Goal: Task Accomplishment & Management: Use online tool/utility

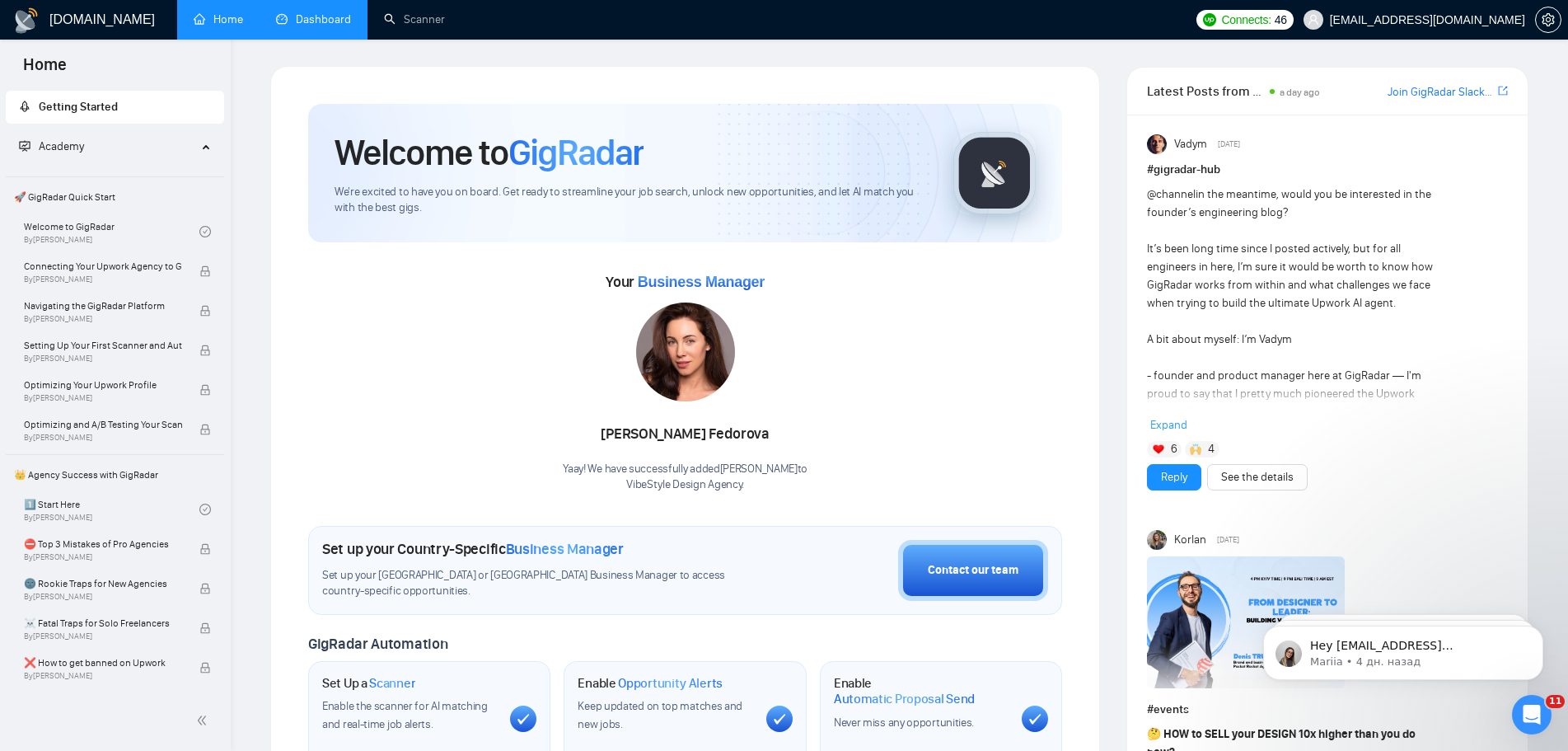
click at [330, 23] on link "Dashboard" at bounding box center [314, 18] width 75 height 14
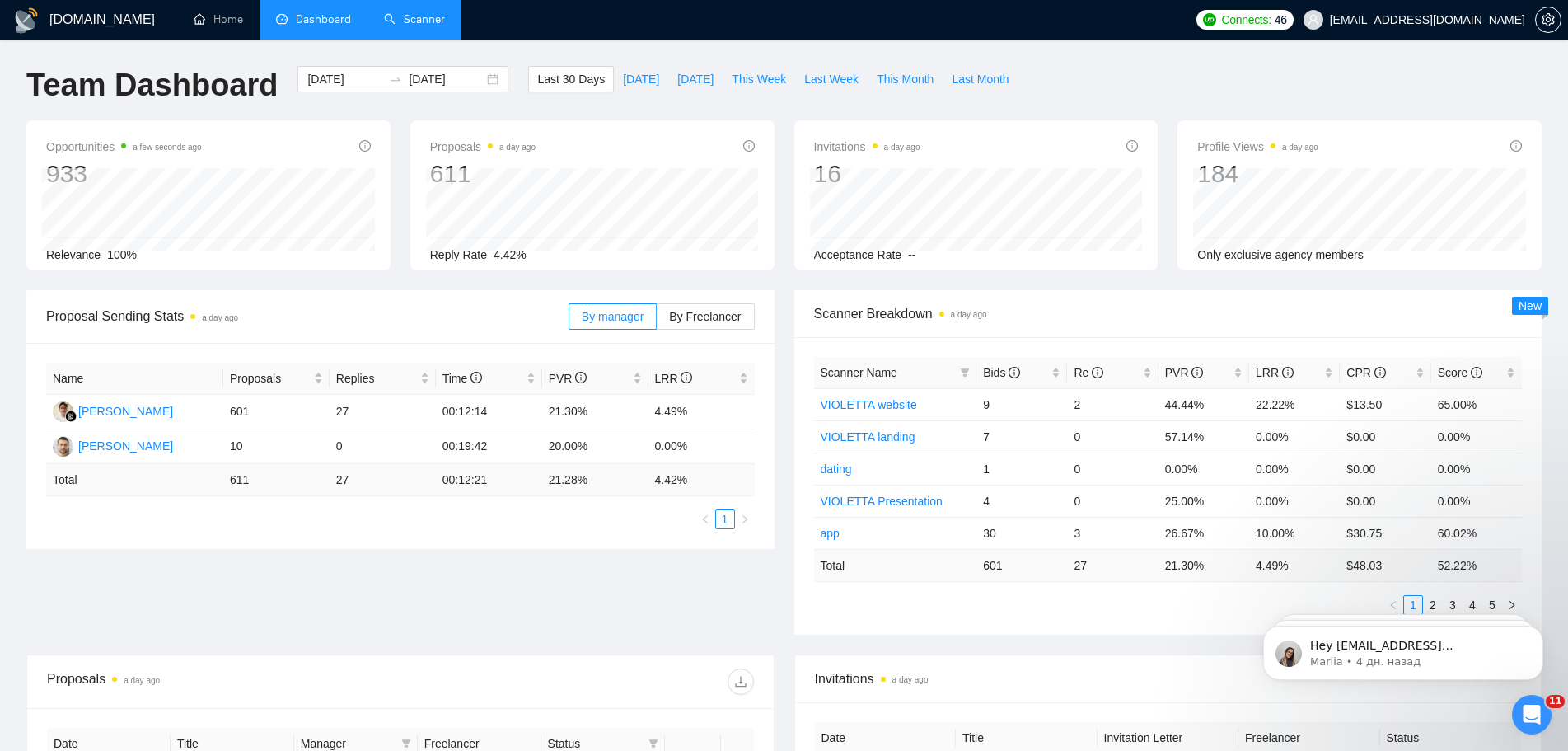
click at [420, 27] on link "Scanner" at bounding box center [414, 18] width 61 height 14
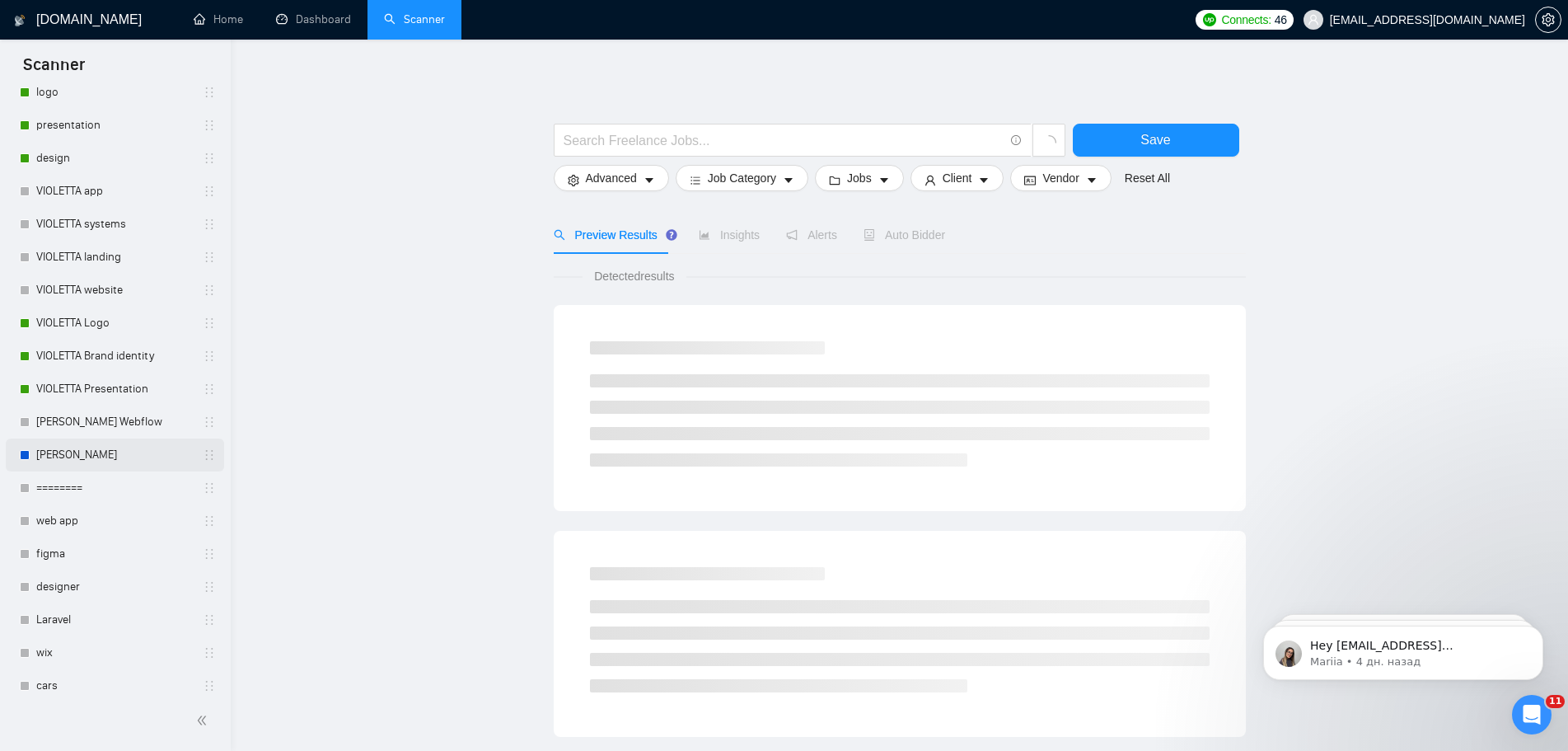
scroll to position [633, 0]
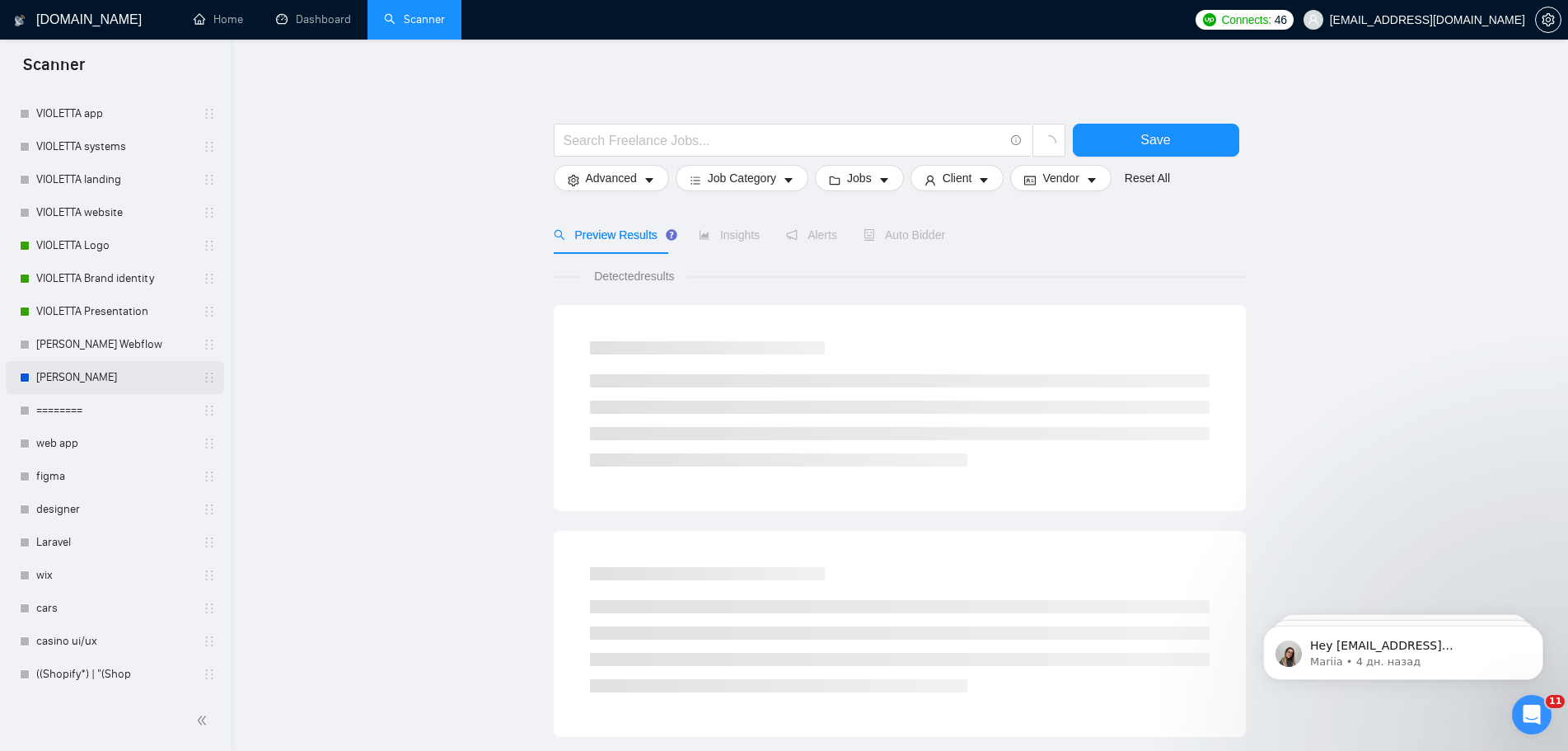
click at [122, 380] on link "[PERSON_NAME]" at bounding box center [115, 377] width 157 height 33
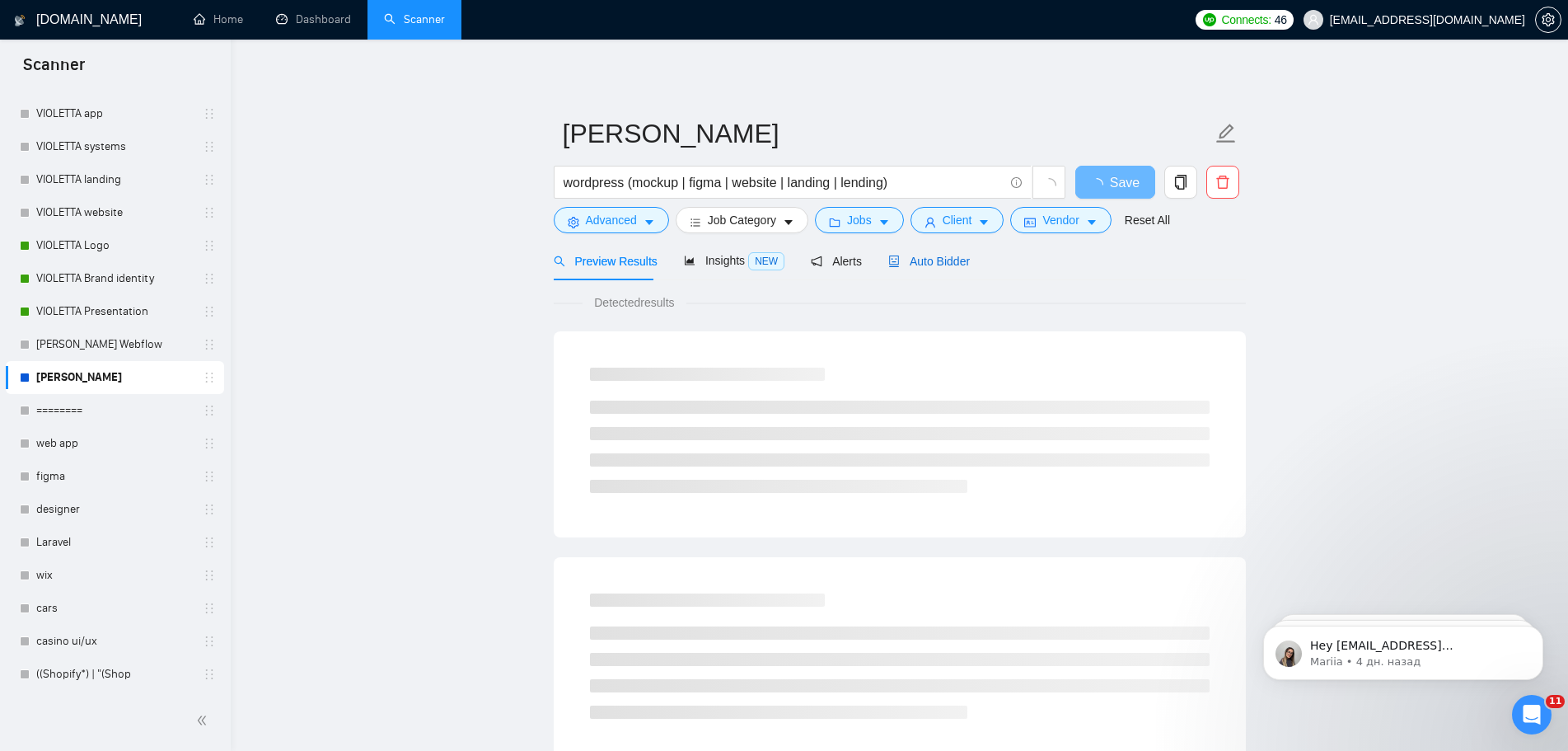
click at [950, 258] on span "Auto Bidder" at bounding box center [929, 261] width 82 height 13
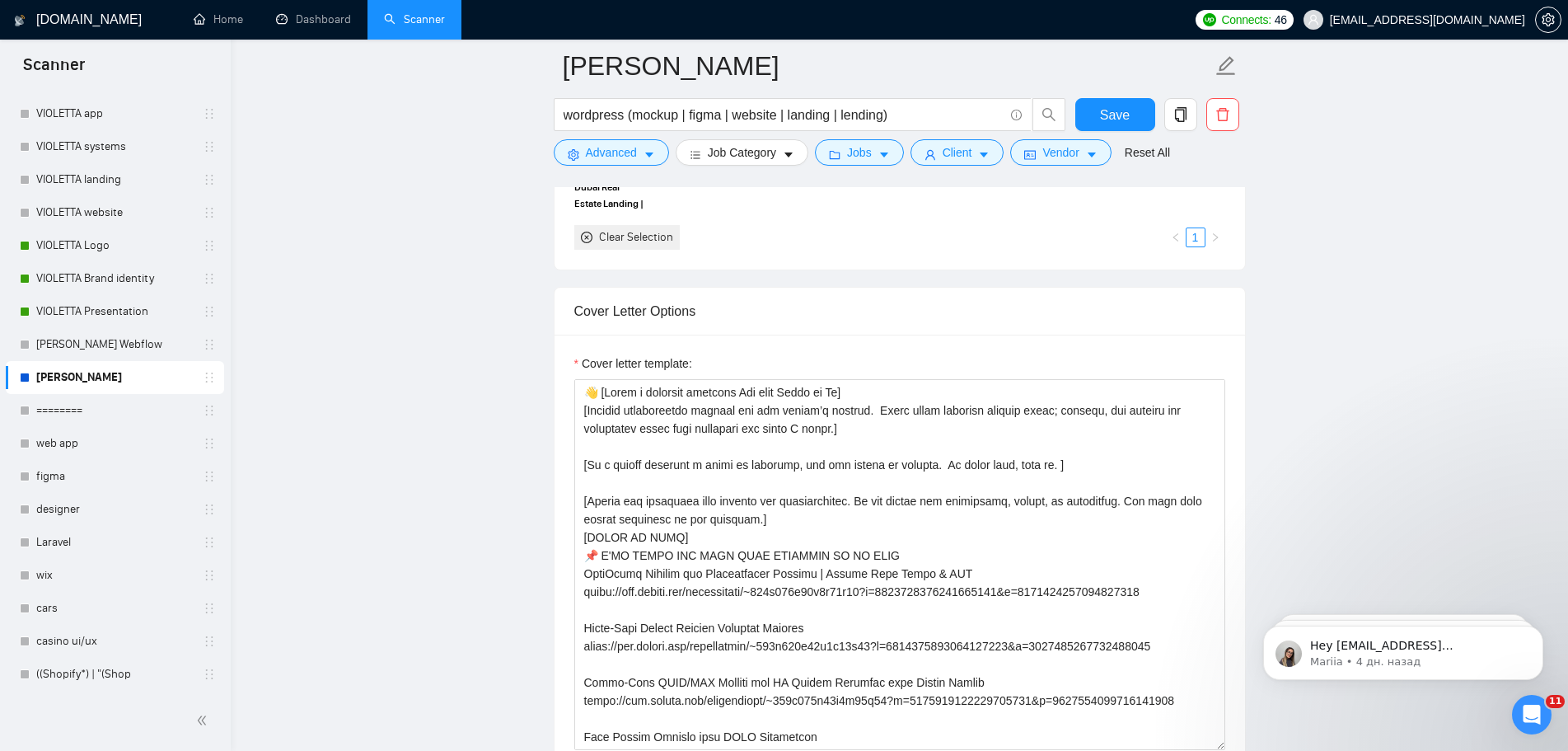
scroll to position [1813, 0]
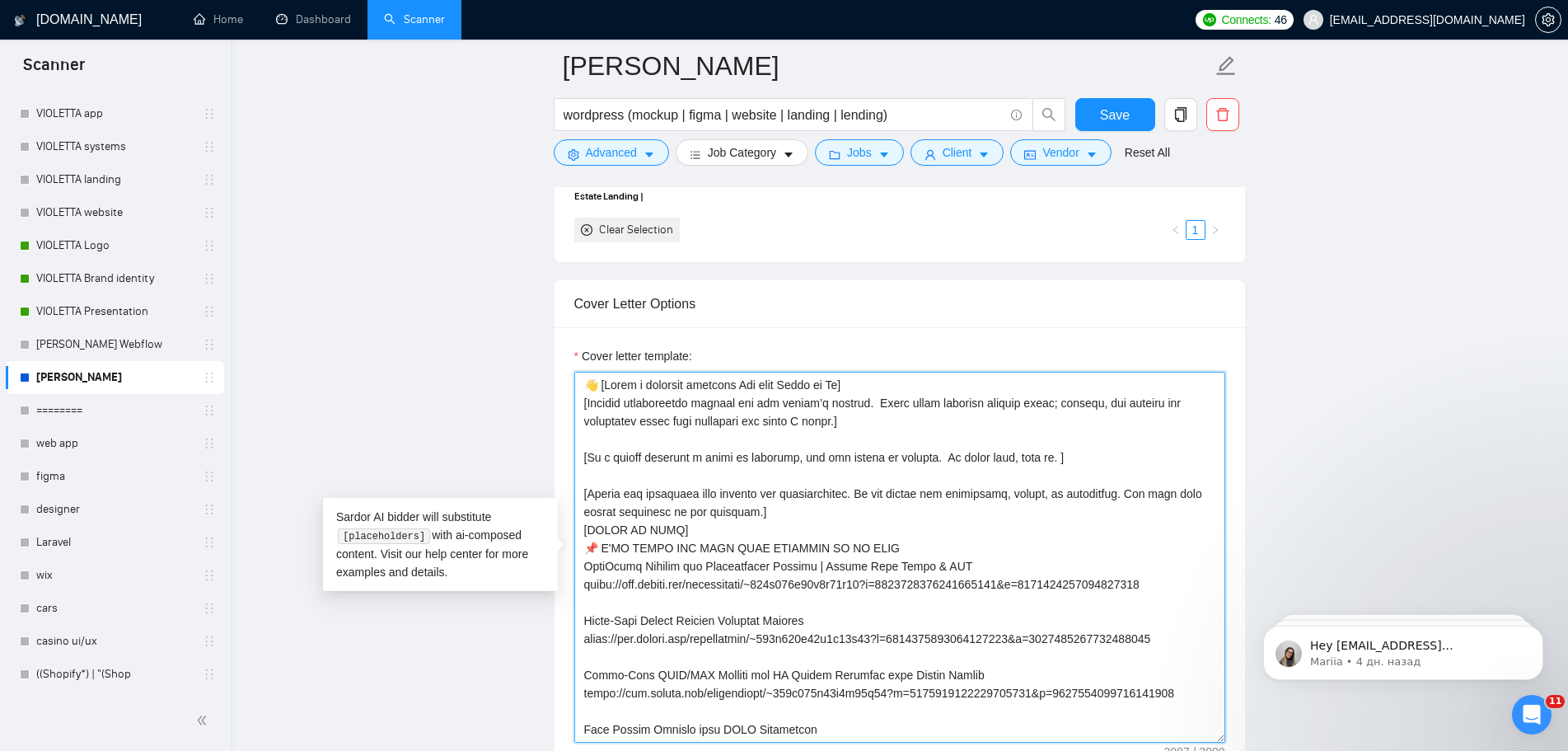
drag, startPoint x: 915, startPoint y: 422, endPoint x: 579, endPoint y: 395, distance: 337.1
click at [579, 395] on textarea "Cover letter template:" at bounding box center [899, 557] width 651 height 371
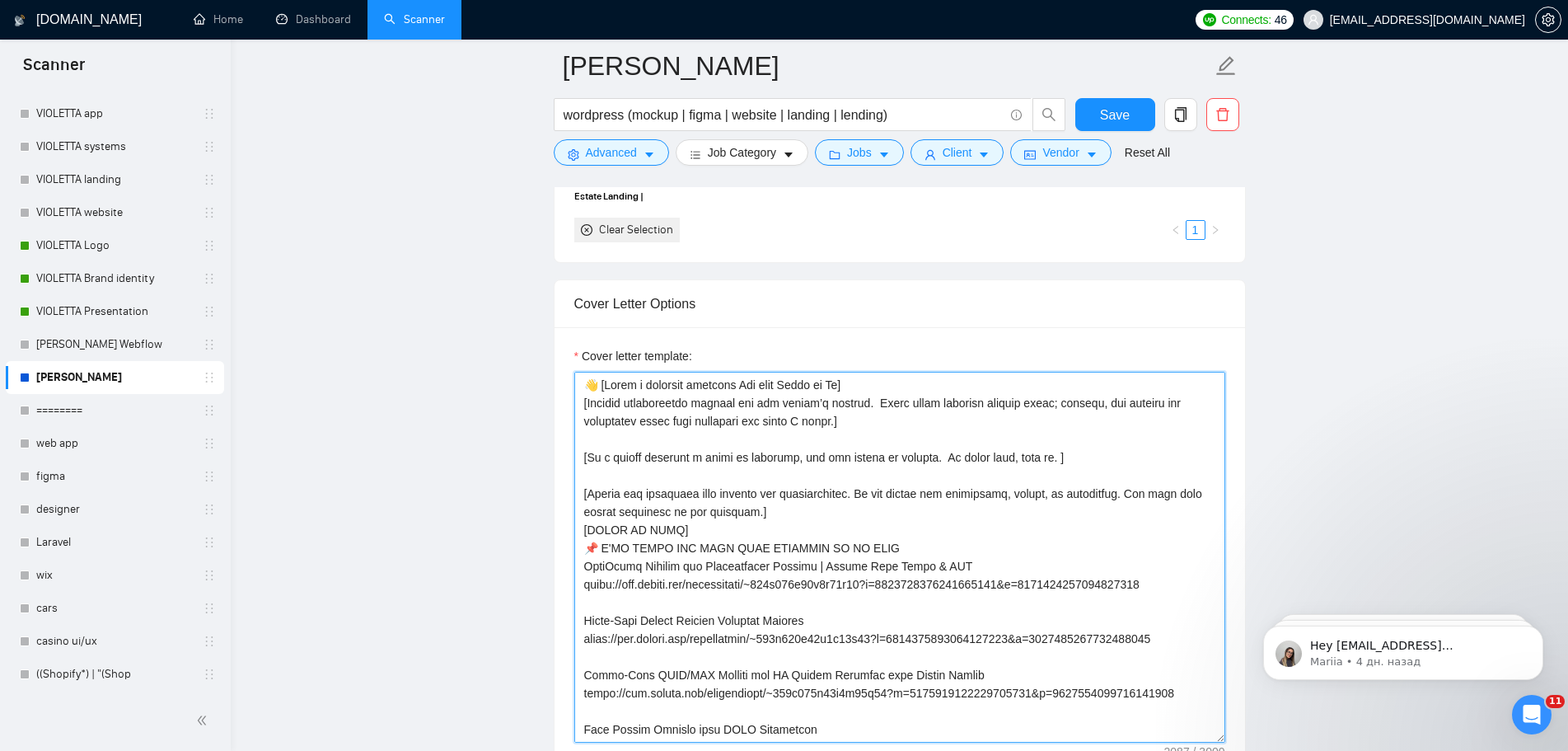
click at [1152, 443] on textarea "Cover letter template:" at bounding box center [899, 557] width 651 height 371
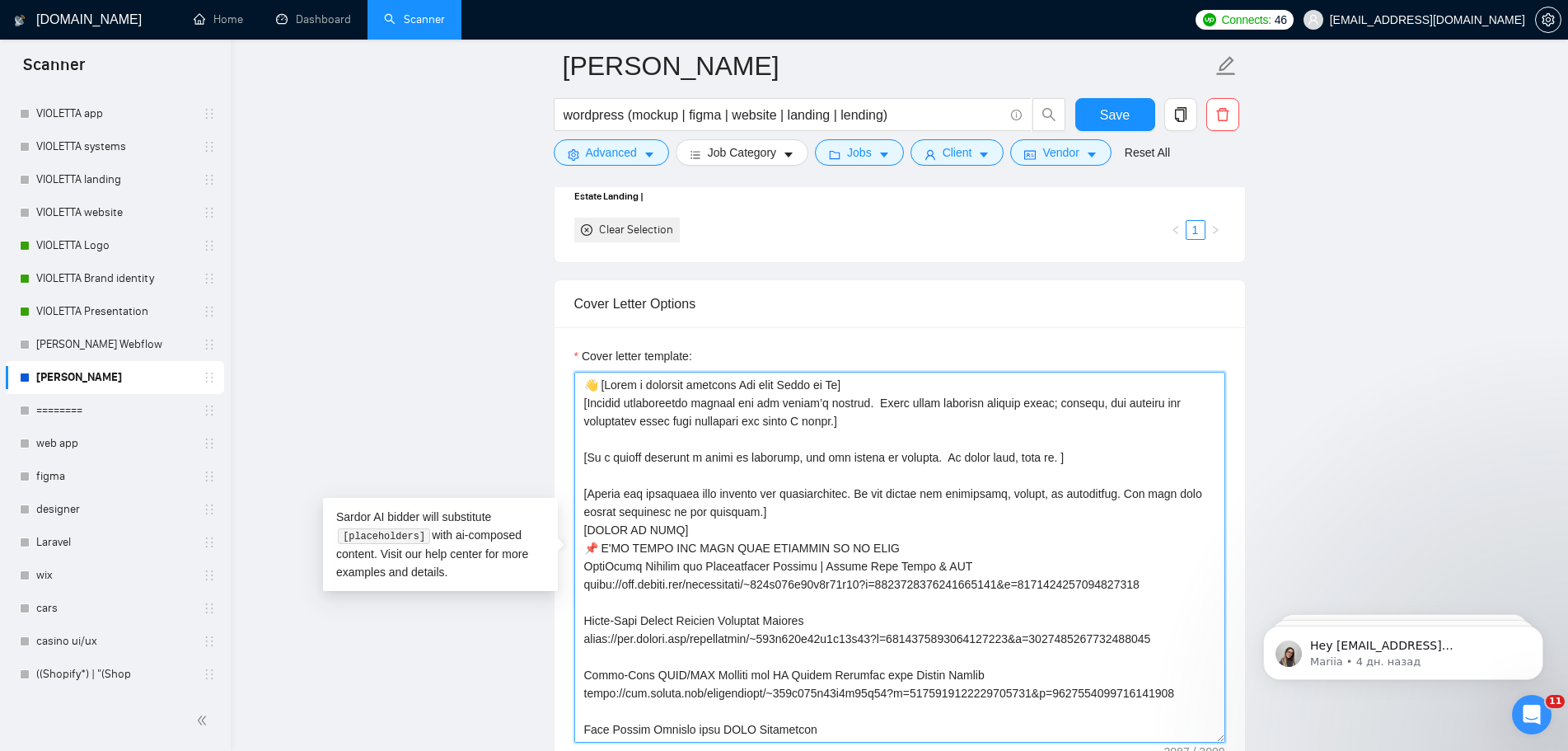
drag, startPoint x: 828, startPoint y: 424, endPoint x: 585, endPoint y: 416, distance: 243.1
click at [585, 416] on textarea "Cover letter template:" at bounding box center [899, 557] width 651 height 371
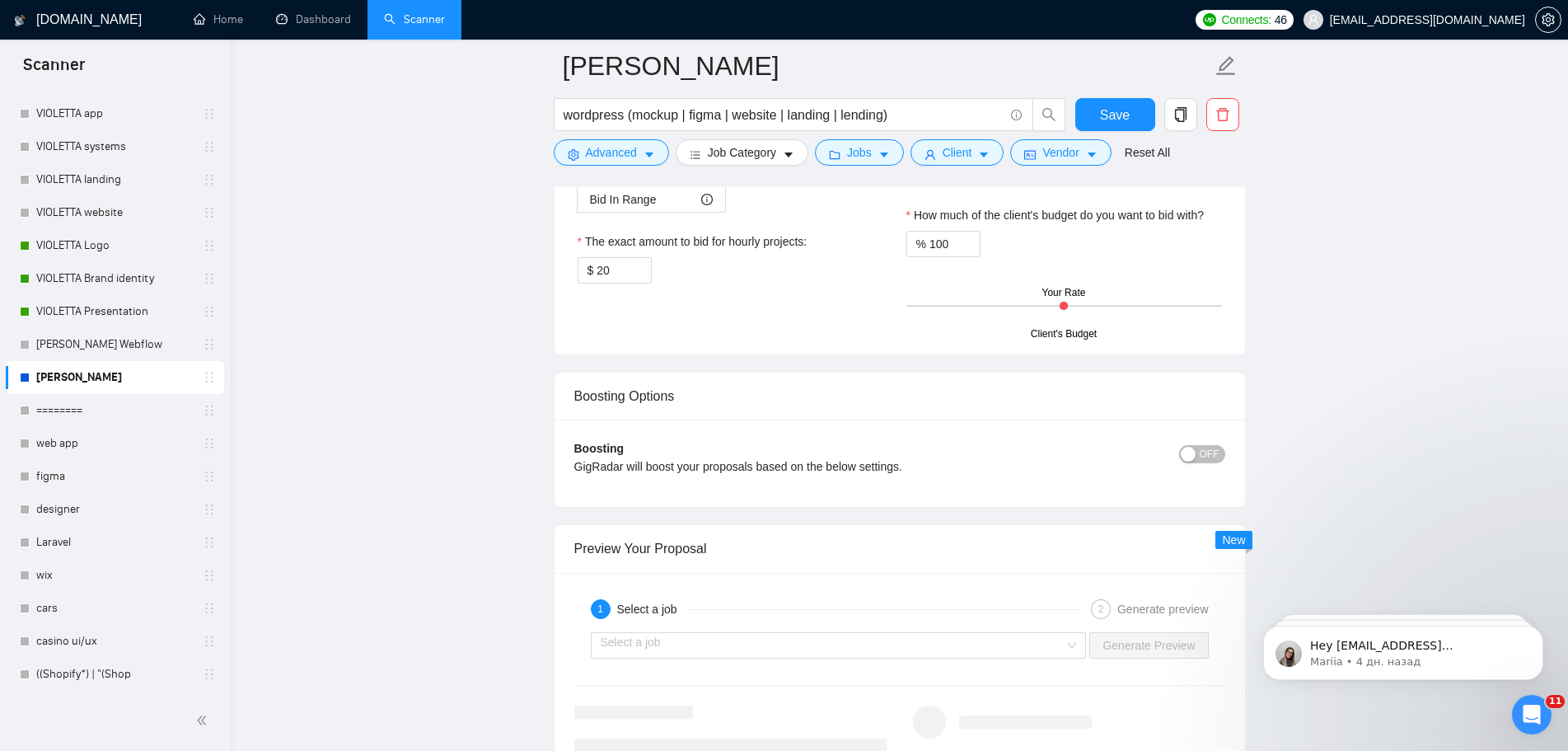
scroll to position [2968, 0]
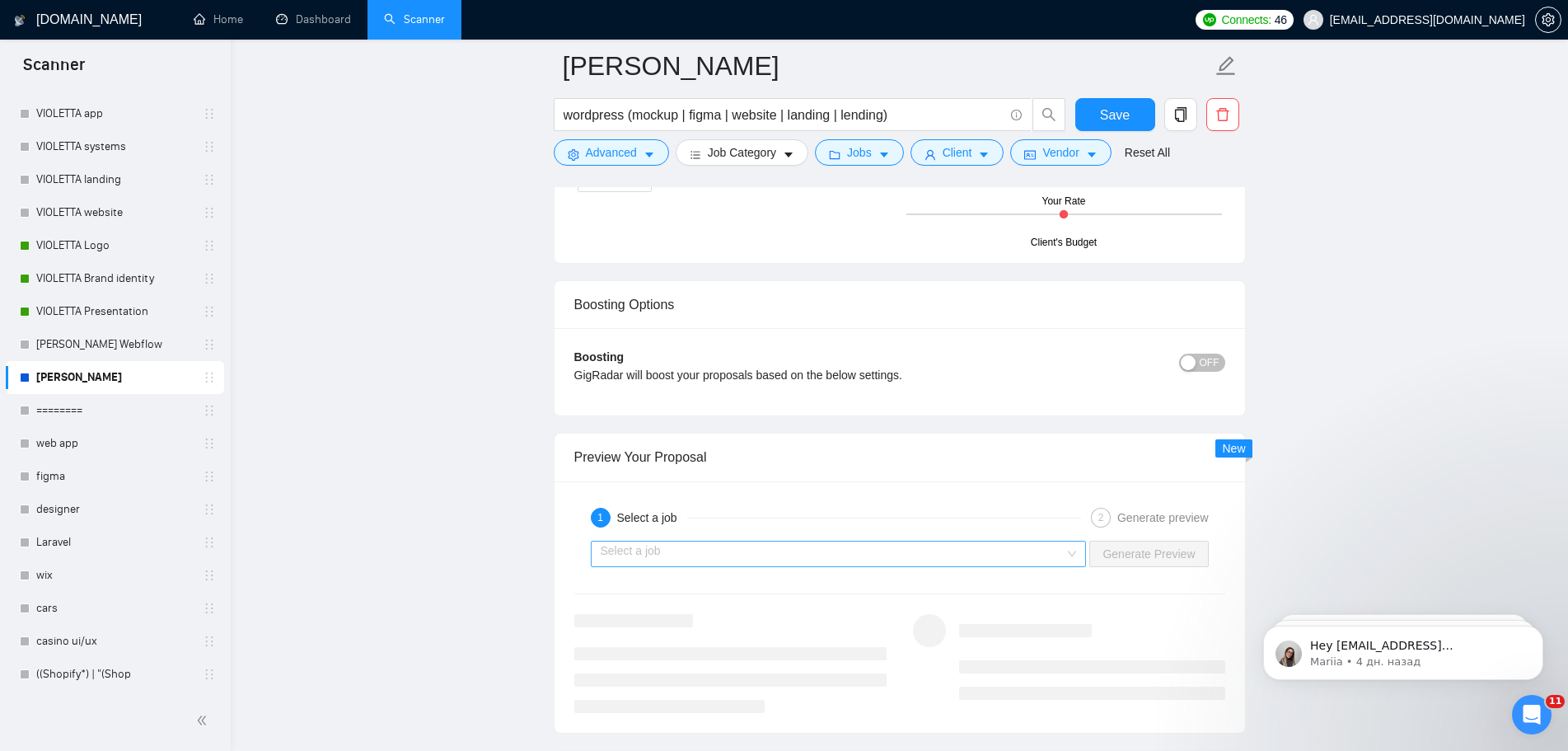
click at [1062, 561] on input "search" at bounding box center [833, 554] width 464 height 25
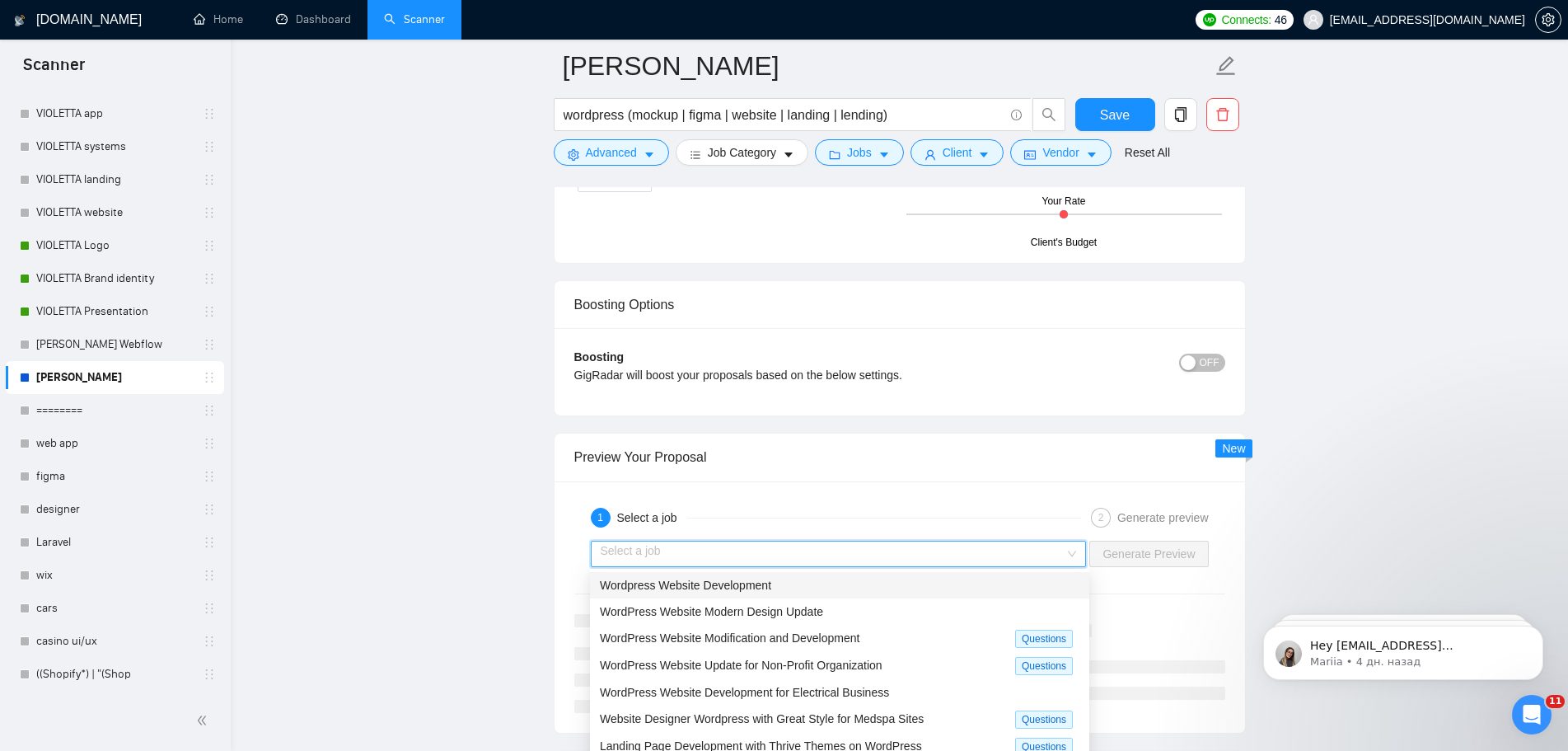
click at [798, 588] on div "Wordpress Website Development" at bounding box center [840, 586] width 480 height 18
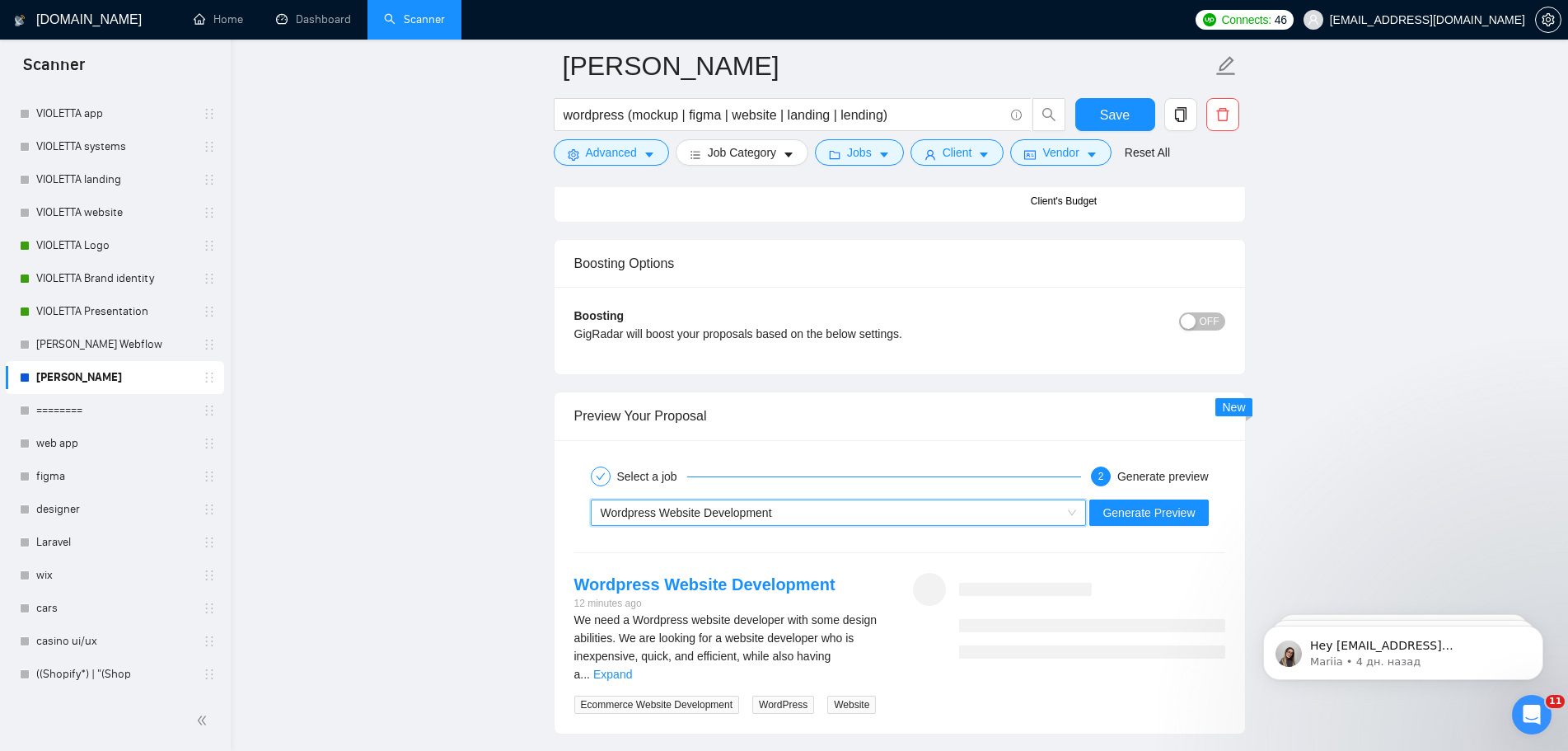
scroll to position [3050, 0]
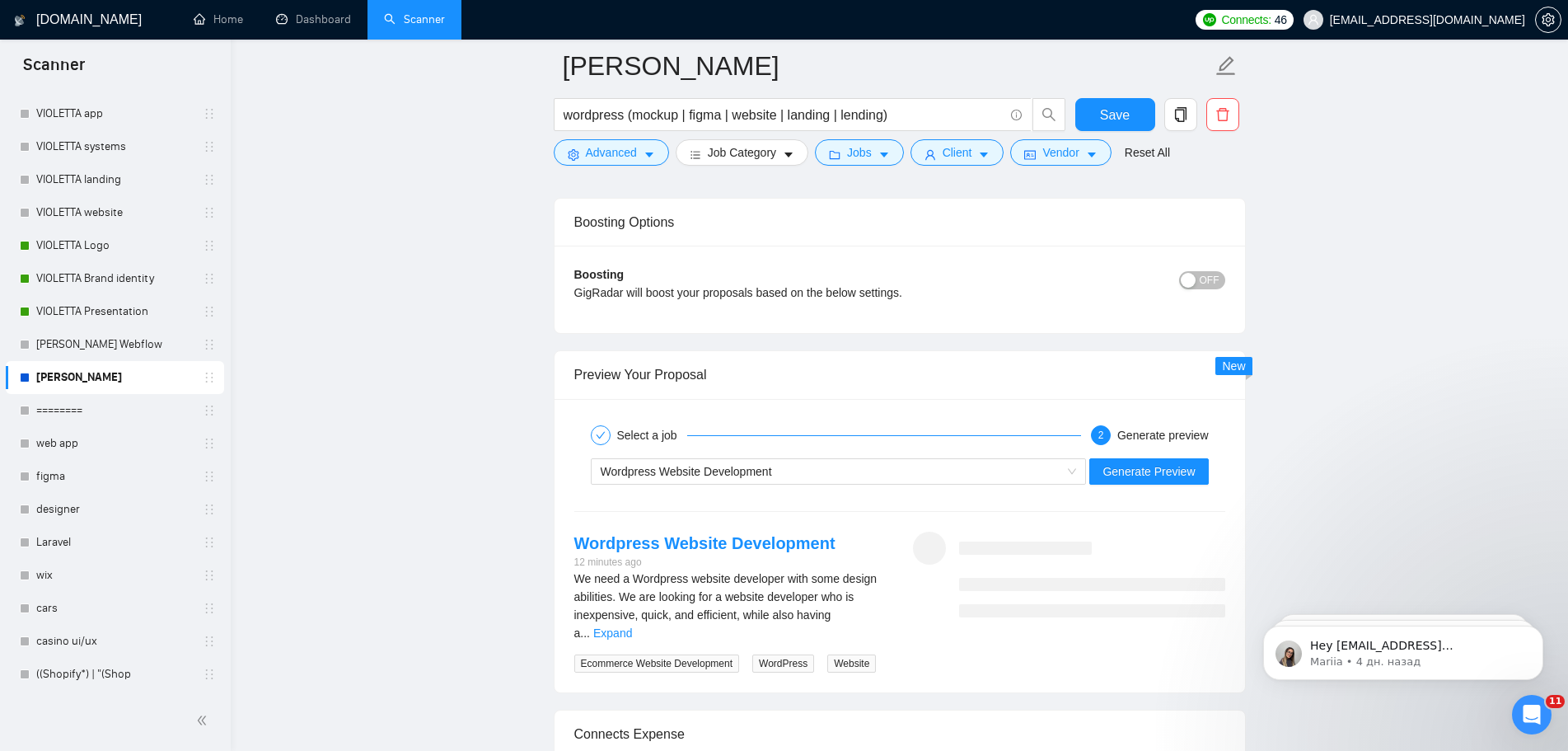
click at [632, 626] on link "Expand" at bounding box center [613, 633] width 39 height 13
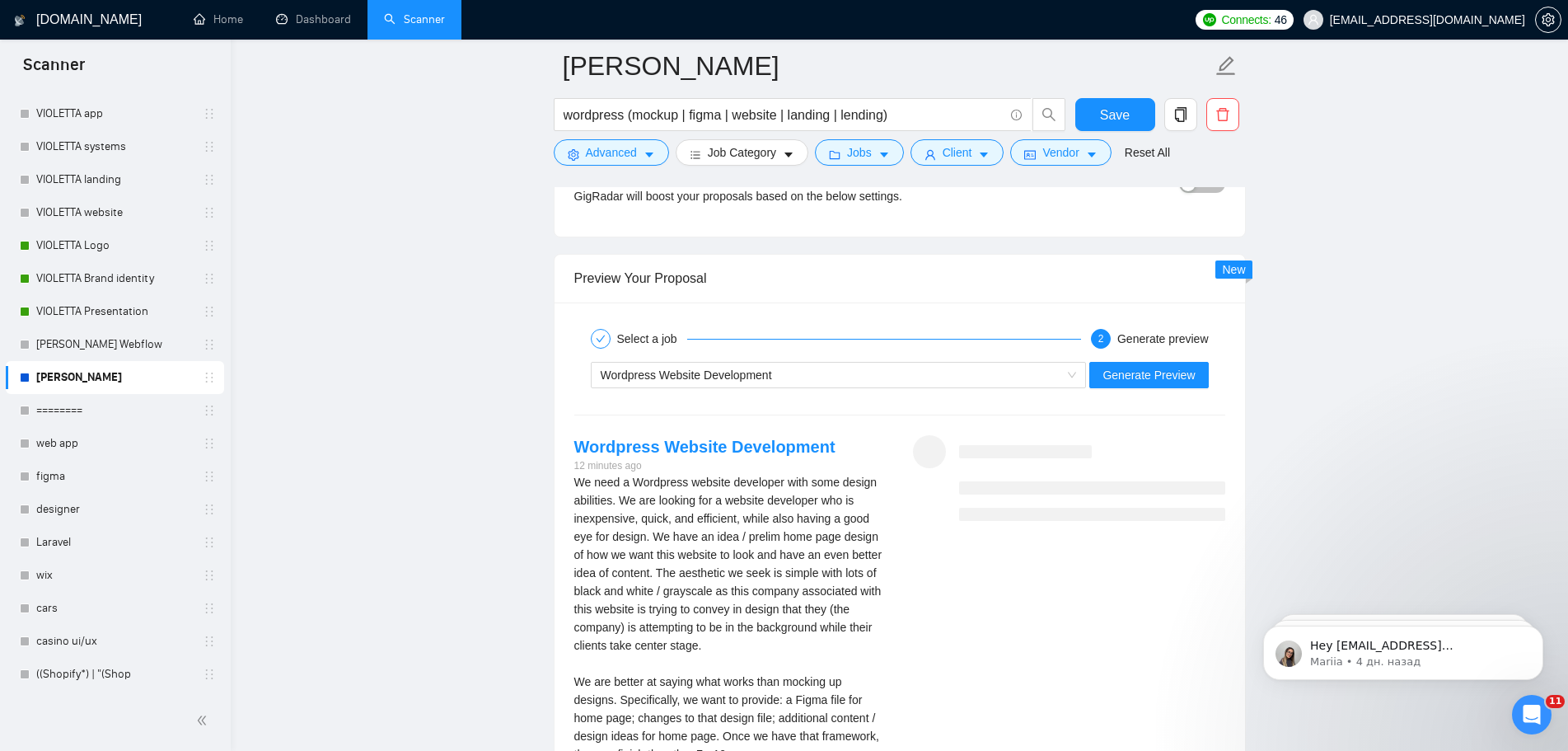
scroll to position [3298, 0]
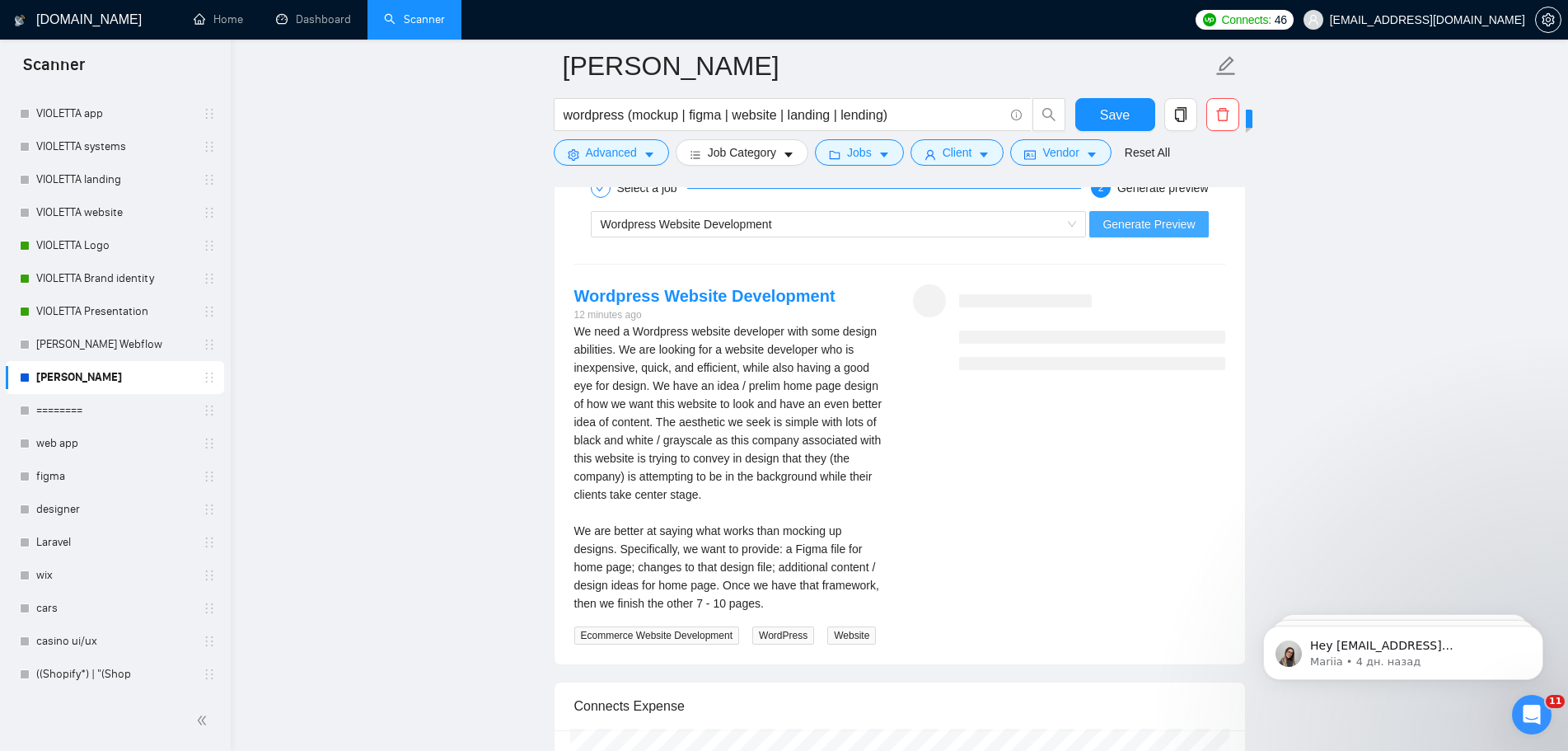
click at [1180, 233] on button "Generate Preview" at bounding box center [1148, 224] width 118 height 27
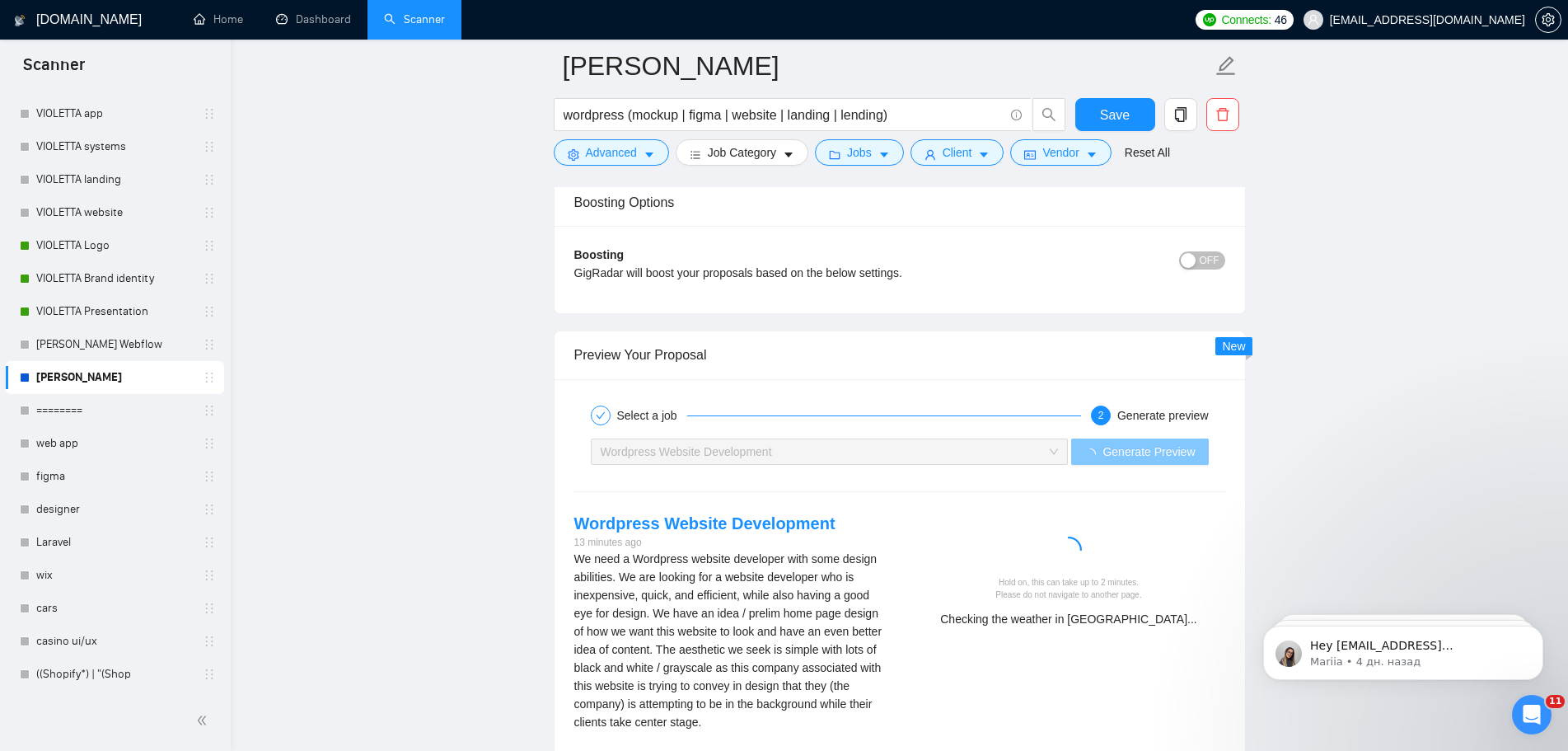
scroll to position [3133, 0]
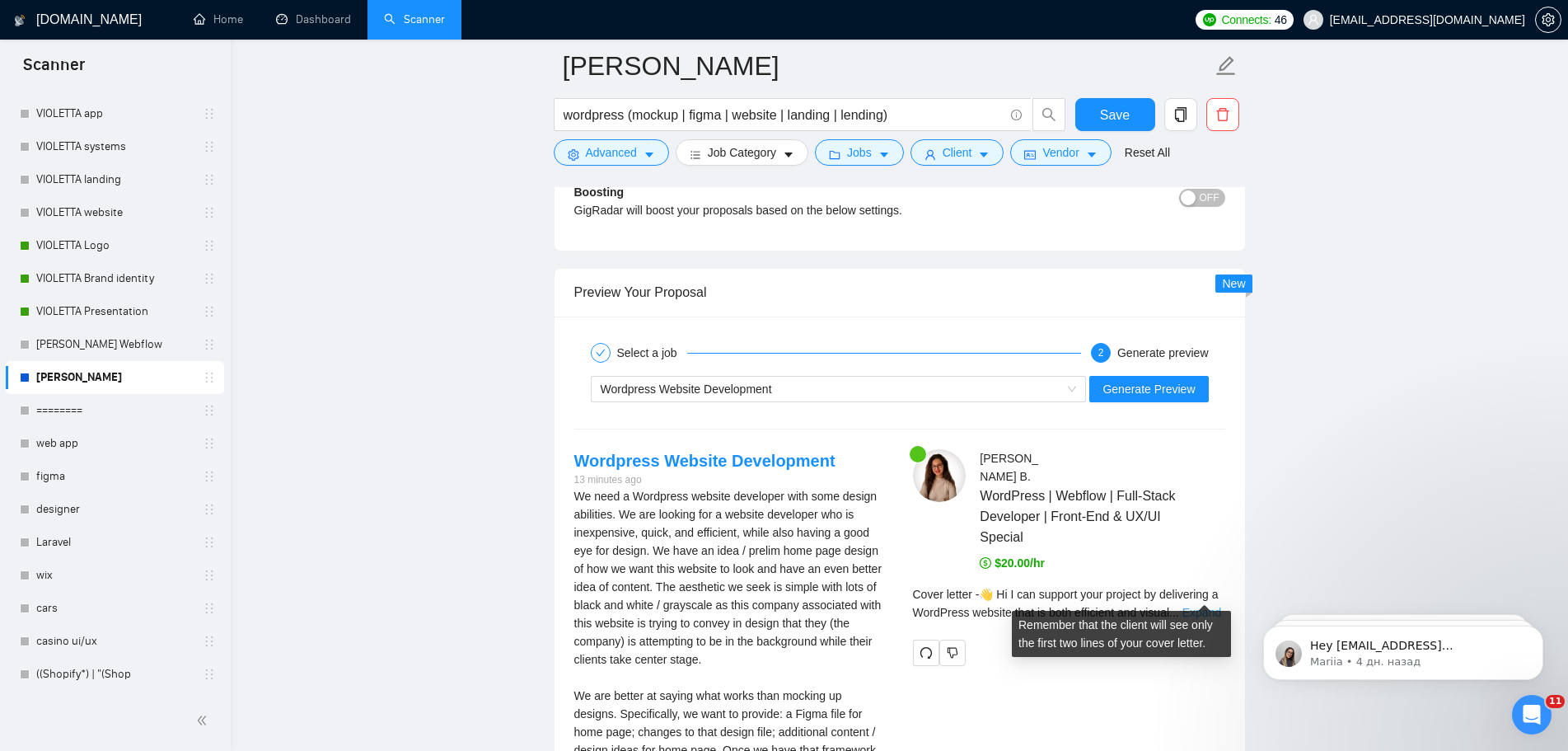
click at [1215, 606] on link "Expand" at bounding box center [1202, 612] width 39 height 13
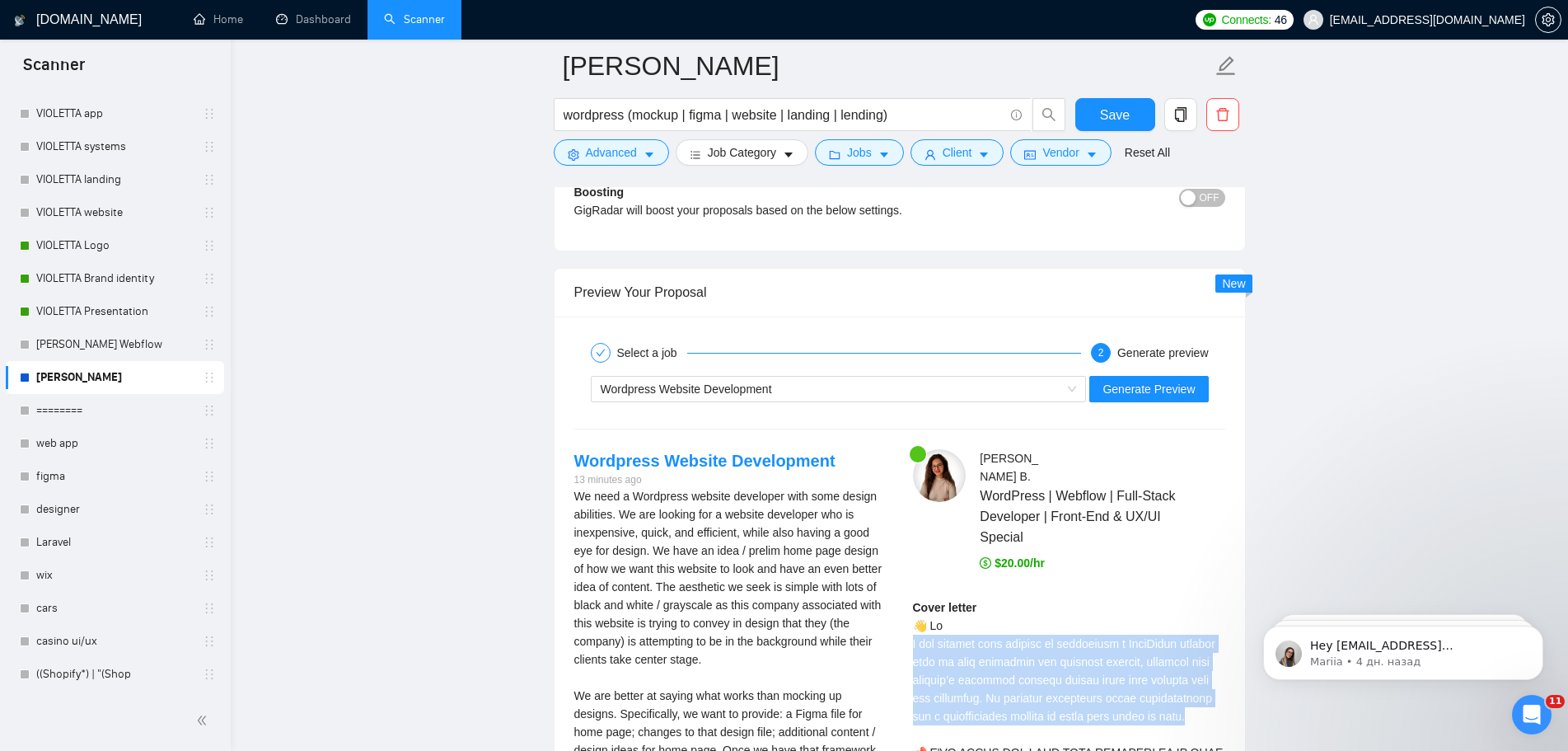
drag, startPoint x: 1198, startPoint y: 701, endPoint x: 910, endPoint y: 630, distance: 296.6
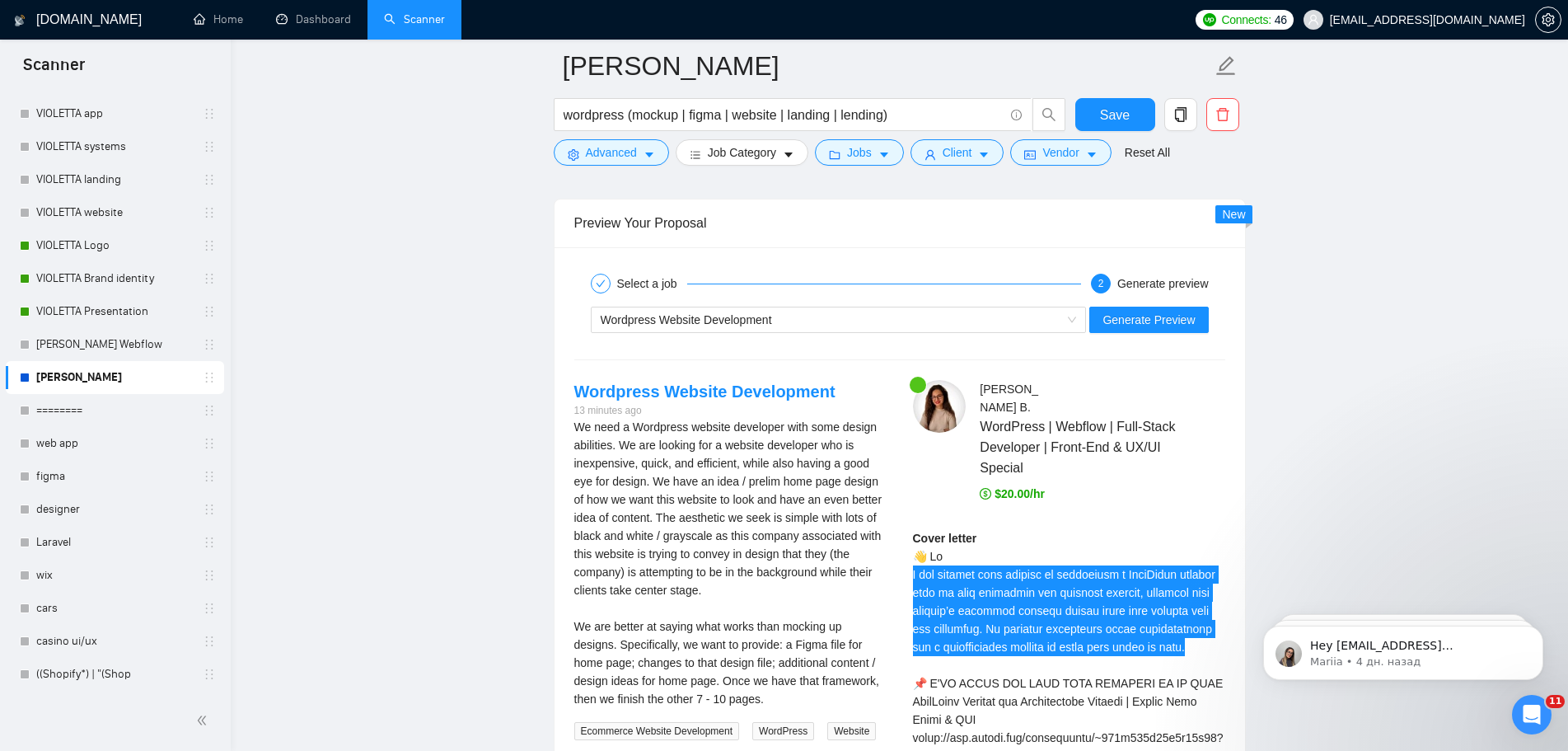
scroll to position [3298, 0]
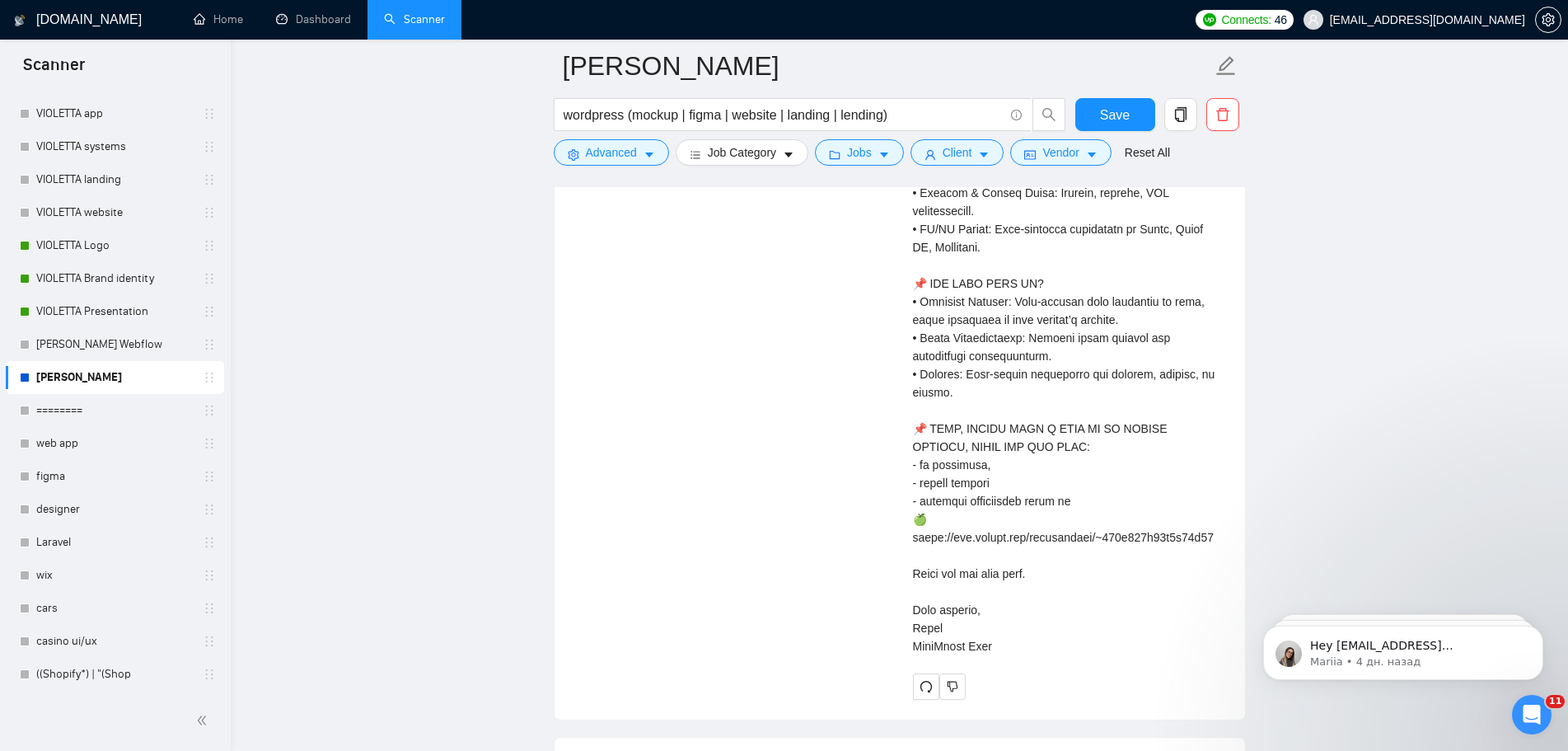
scroll to position [4204, 0]
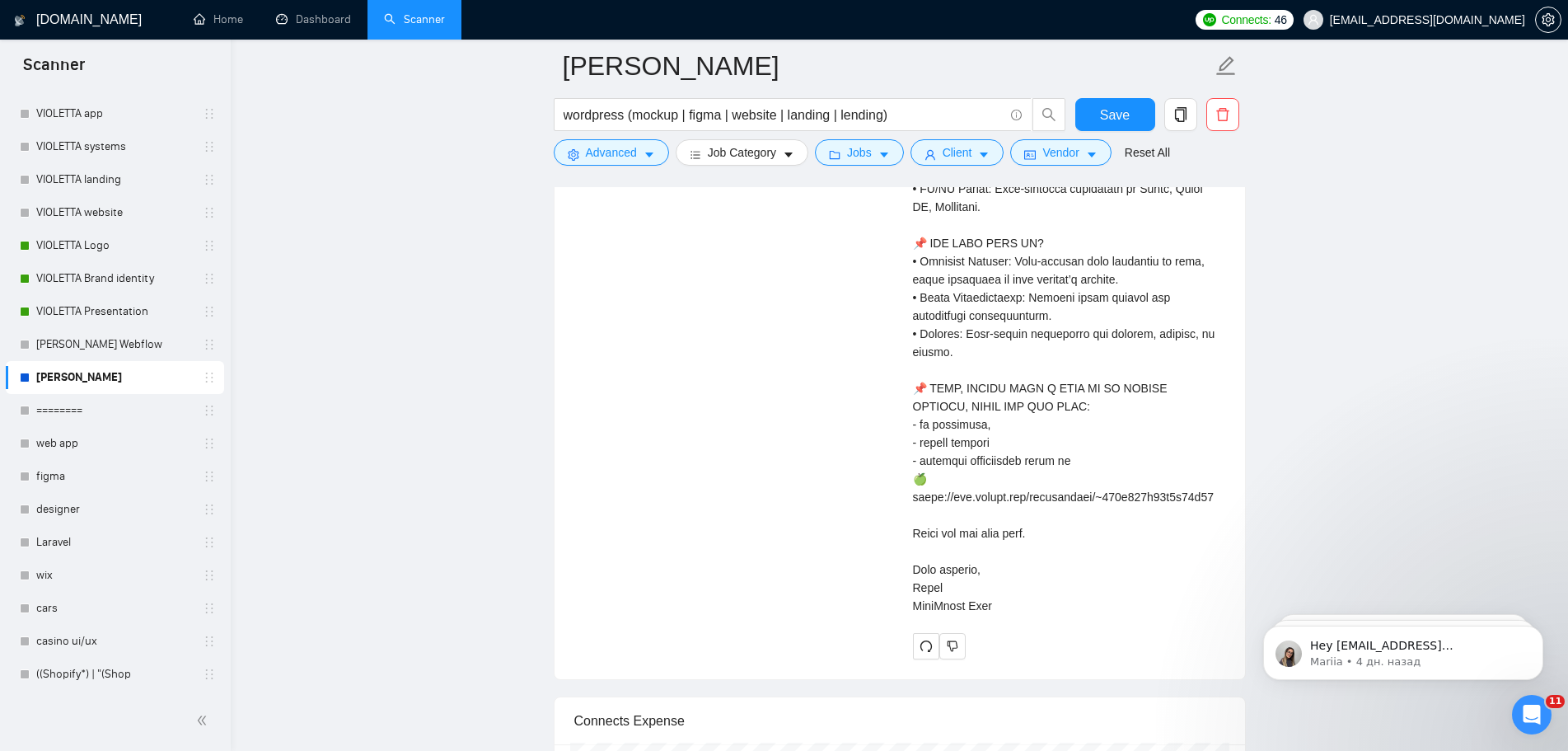
drag, startPoint x: 914, startPoint y: 437, endPoint x: 1129, endPoint y: 599, distance: 269.2
click at [1129, 599] on div "Cover letter" at bounding box center [1069, 77] width 312 height 1100
copy div "👋 Lo I dol sitamet cons adipisc el seddoeiusm t InciDidun utlabor etdo ma aliq …"
